Goal: Task Accomplishment & Management: Use online tool/utility

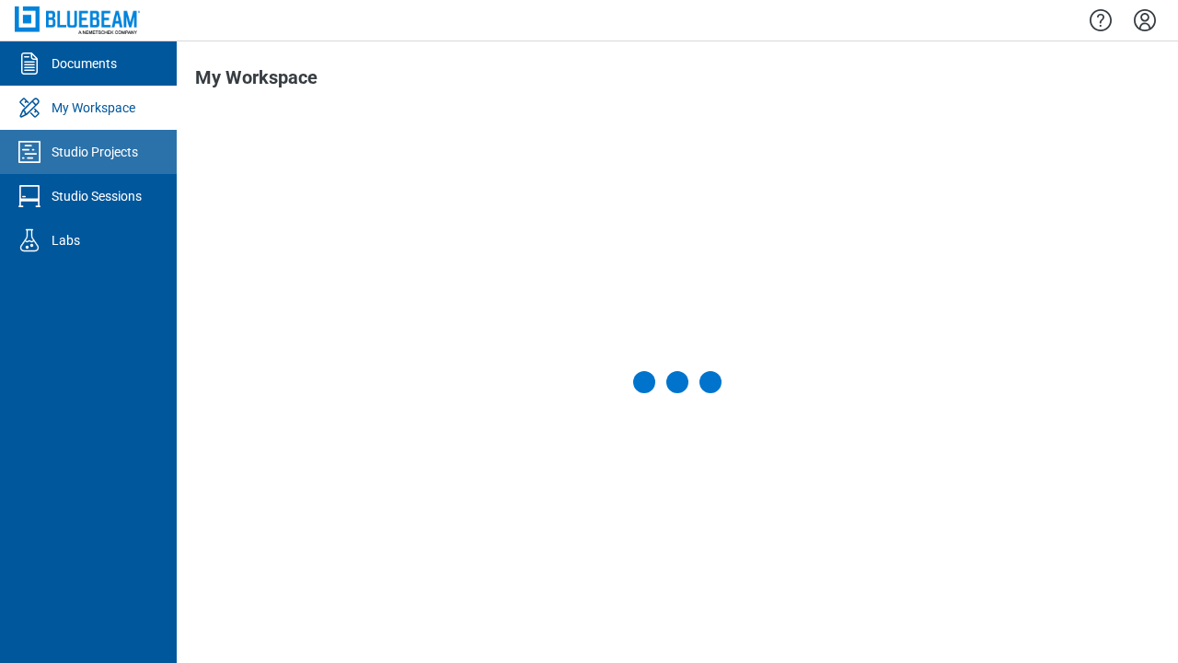
click at [88, 152] on div "Studio Projects" at bounding box center [95, 152] width 86 height 18
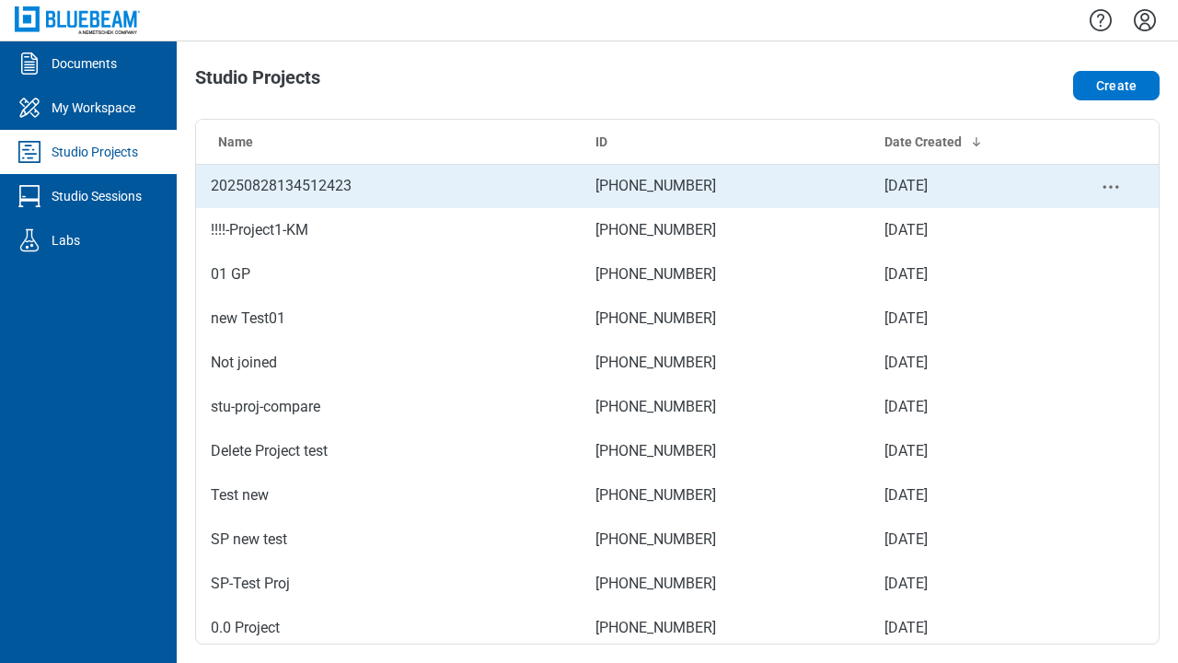
click at [670, 186] on td "[PHONE_NUMBER]" at bounding box center [725, 186] width 289 height 44
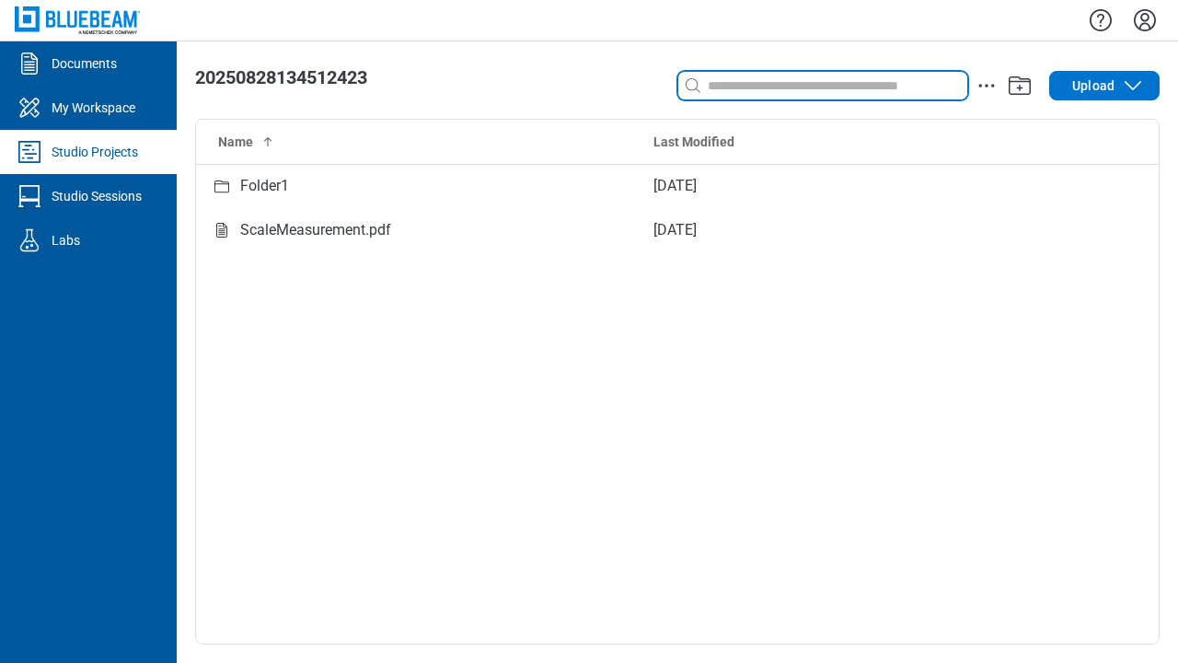
type input "****"
